Goal: Task Accomplishment & Management: Use online tool/utility

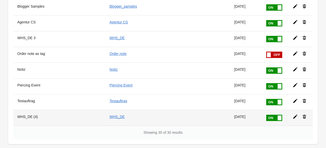
scroll to position [421, 0]
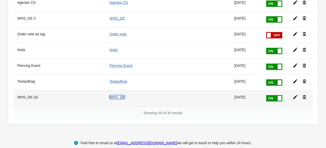
click at [109, 95] on link "WHS_DE" at bounding box center [116, 97] width 15 height 4
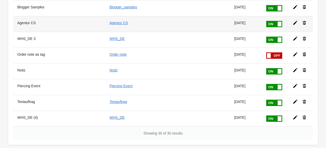
scroll to position [421, 0]
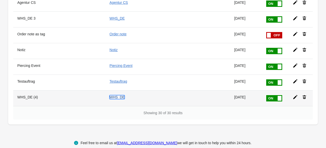
click at [109, 95] on link "WHS_DE" at bounding box center [116, 97] width 15 height 4
click at [293, 95] on icon at bounding box center [295, 97] width 5 height 5
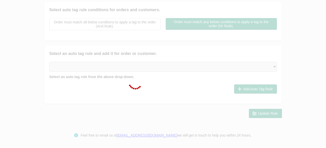
type input "WHS_DE (4)"
checkbox input "true"
type input "WHS_DE"
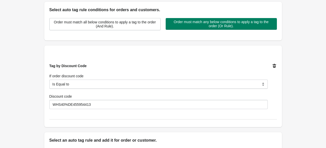
scroll to position [211, 0]
